Goal: Task Accomplishment & Management: Manage account settings

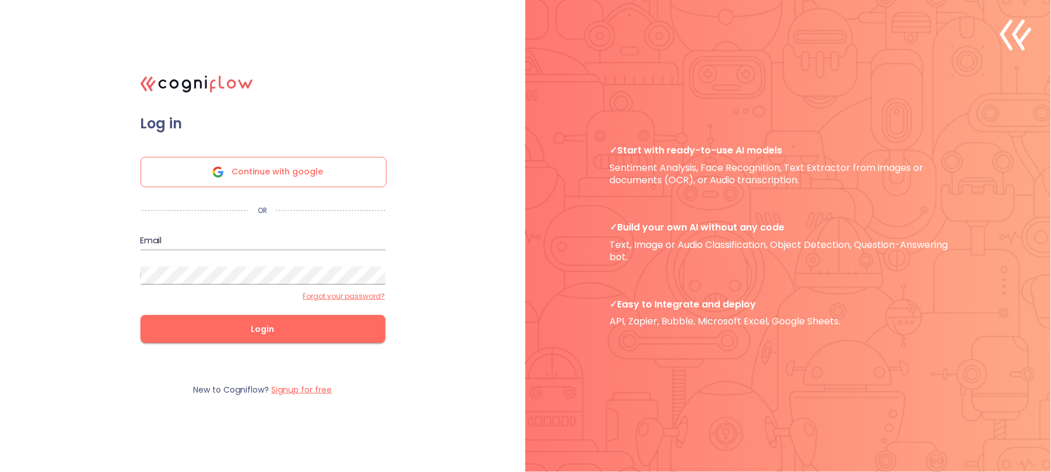
click at [223, 239] on input "email" at bounding box center [262, 240] width 245 height 19
type input "[EMAIL_ADDRESS][DOMAIN_NAME]"
click at [140, 315] on button "Login" at bounding box center [262, 329] width 245 height 28
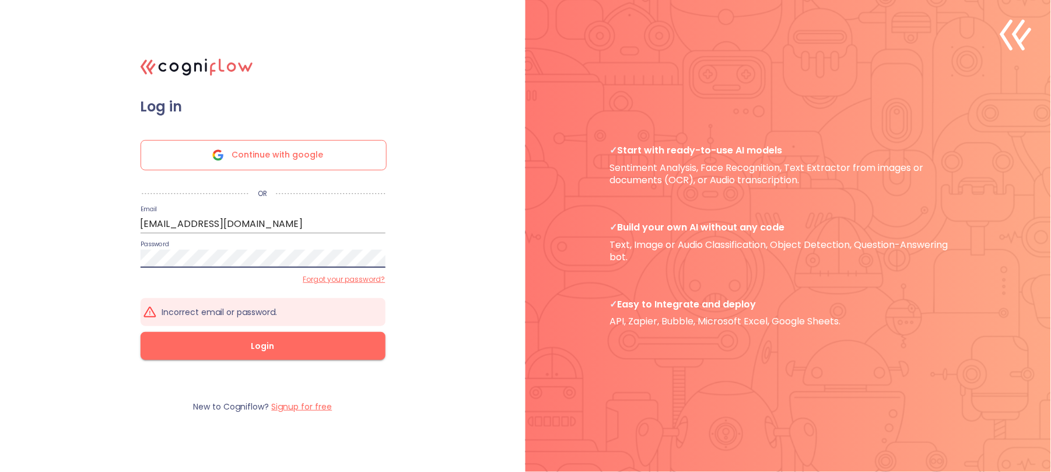
click at [258, 340] on span "Login" at bounding box center [263, 346] width 208 height 15
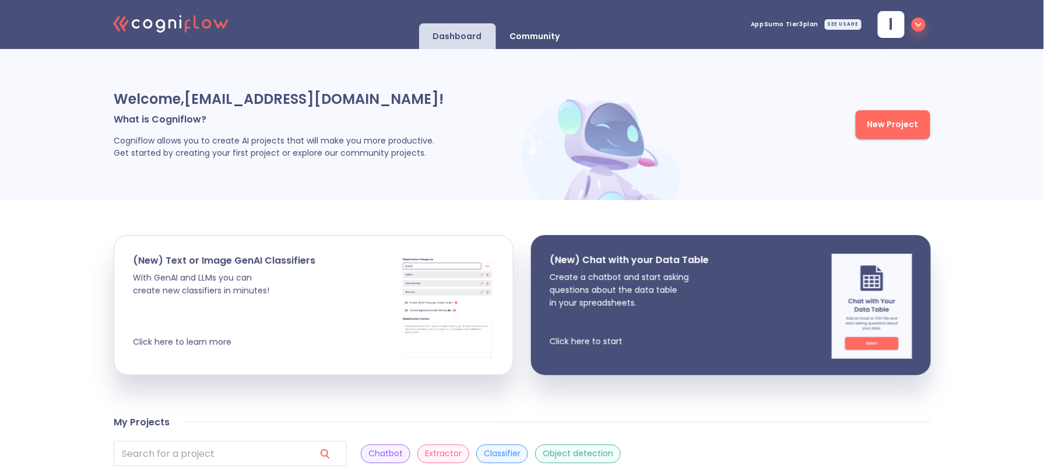
click at [443, 37] on p "Dashboard" at bounding box center [457, 36] width 49 height 11
click at [922, 26] on icon "button" at bounding box center [918, 25] width 6 height 4
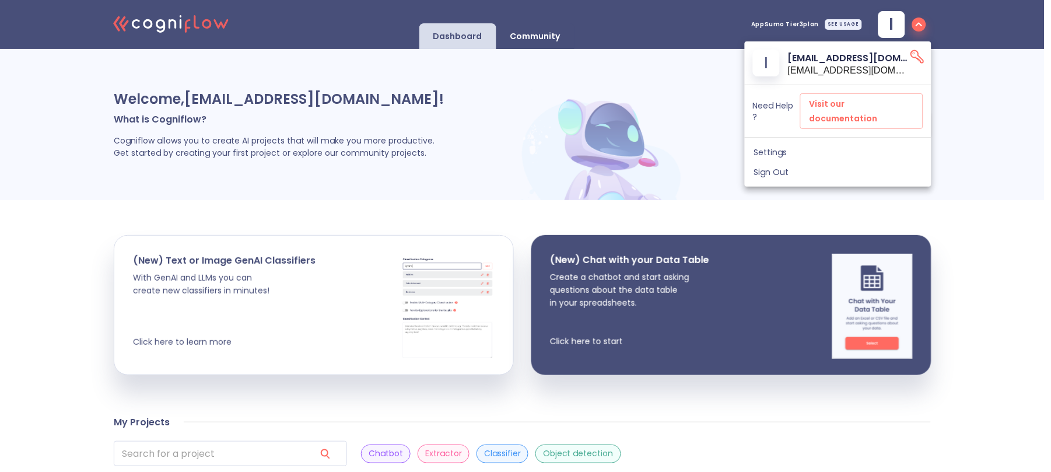
click at [923, 26] on div at bounding box center [525, 236] width 1051 height 472
